Goal: Task Accomplishment & Management: Complete application form

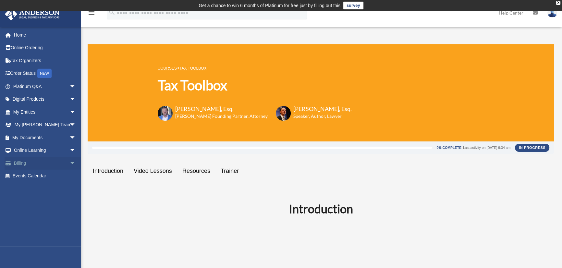
click at [69, 163] on span "arrow_drop_down" at bounding box center [75, 163] width 13 height 13
click at [42, 179] on link "$ Open Invoices" at bounding box center [47, 176] width 77 height 13
click at [38, 175] on link "$ Open Invoices" at bounding box center [47, 176] width 77 height 13
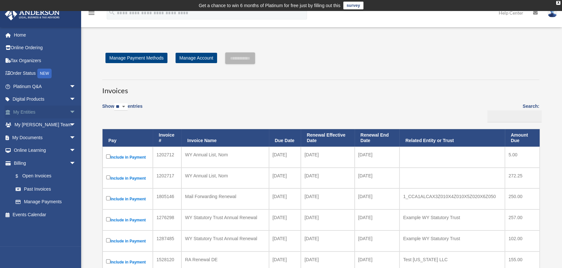
click at [69, 111] on span "arrow_drop_down" at bounding box center [75, 112] width 13 height 13
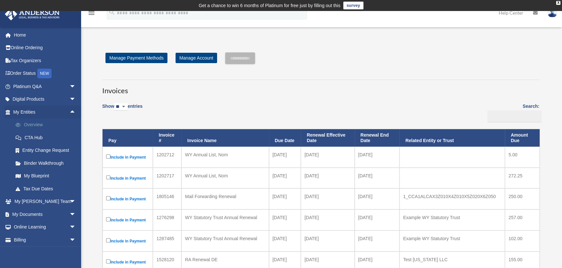
click at [38, 123] on link "Overview" at bounding box center [47, 125] width 77 height 13
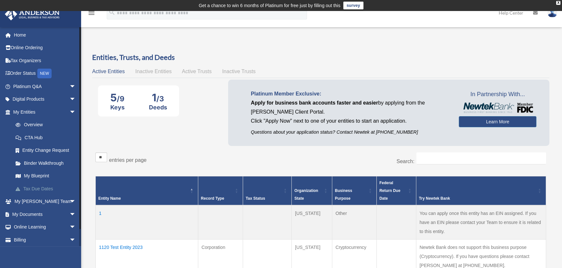
click at [38, 190] on link "Tax Due Dates" at bounding box center [47, 189] width 77 height 13
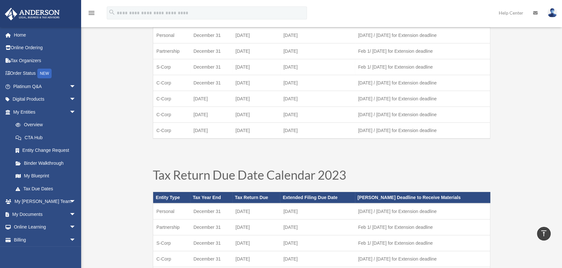
scroll to position [295, 0]
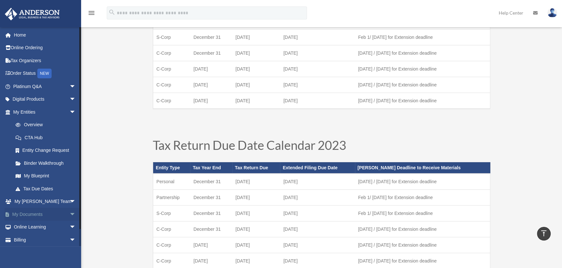
click at [69, 216] on span "arrow_drop_down" at bounding box center [75, 214] width 13 height 13
click at [36, 238] on link "Meeting Minutes" at bounding box center [47, 240] width 77 height 13
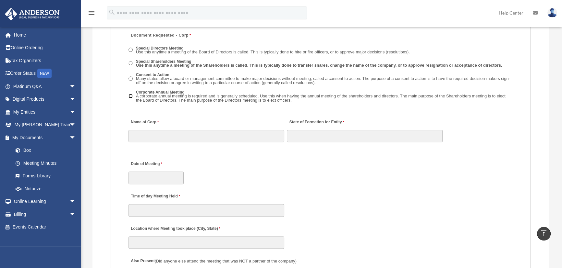
scroll to position [984, 0]
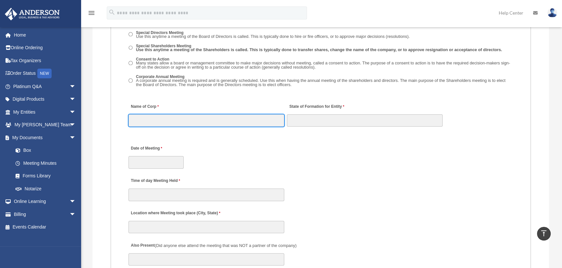
click at [156, 121] on input "Name of Corp" at bounding box center [206, 120] width 156 height 12
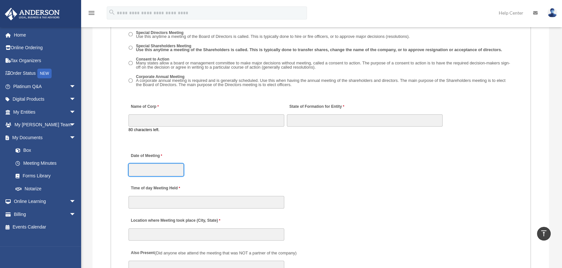
click at [150, 167] on input "Date of Meeting" at bounding box center [155, 170] width 55 height 12
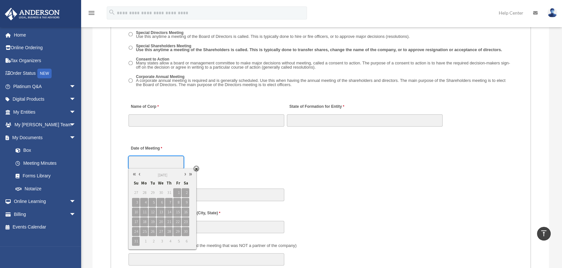
click at [139, 175] on link at bounding box center [139, 174] width 5 height 7
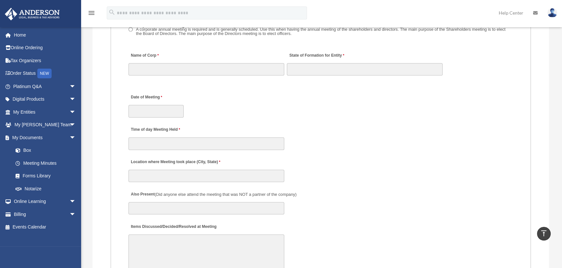
scroll to position [1043, 0]
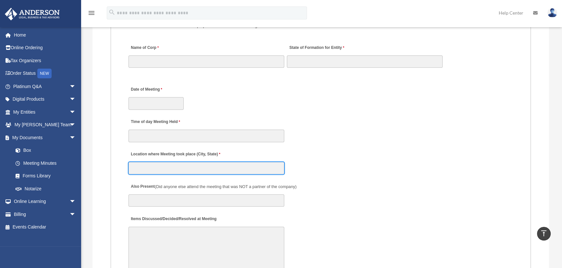
click at [157, 165] on input "Location where Meeting took place (City, State)" at bounding box center [206, 168] width 156 height 12
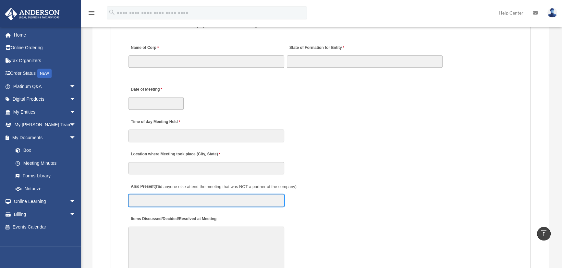
click at [135, 201] on input "Also Present (Did anyone else attend the meeting that was NOT a partner of the …" at bounding box center [206, 201] width 156 height 12
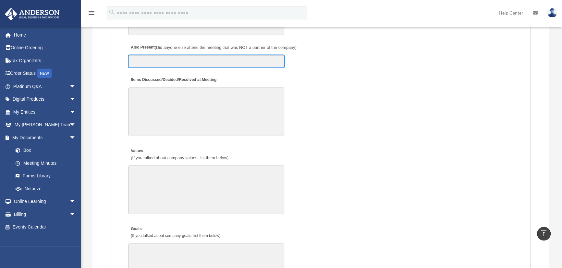
scroll to position [1190, 0]
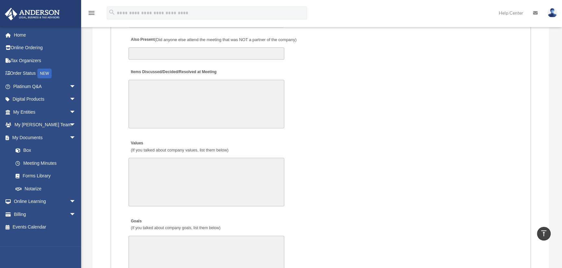
click at [186, 185] on textarea "Values (If you talked about company values, list them below)" at bounding box center [206, 182] width 156 height 49
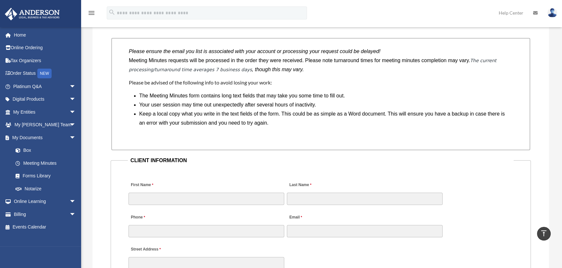
scroll to position [571, 0]
